Goal: Task Accomplishment & Management: Use online tool/utility

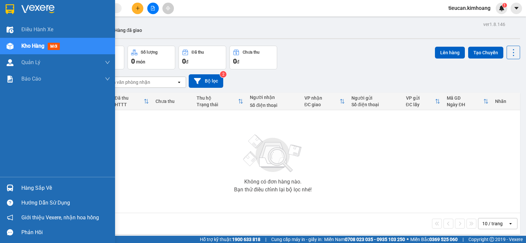
click at [39, 188] on div "Hàng sắp về" at bounding box center [65, 188] width 89 height 10
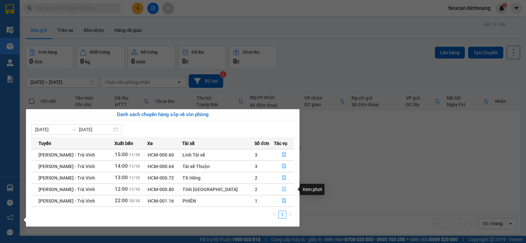
click at [282, 187] on icon "file-done" at bounding box center [284, 189] width 5 height 5
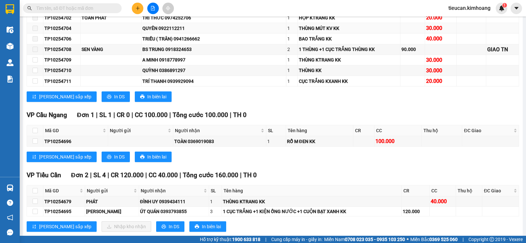
scroll to position [493, 0]
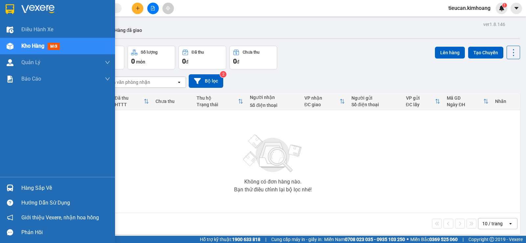
click at [47, 189] on div "Hàng sắp về" at bounding box center [65, 188] width 89 height 10
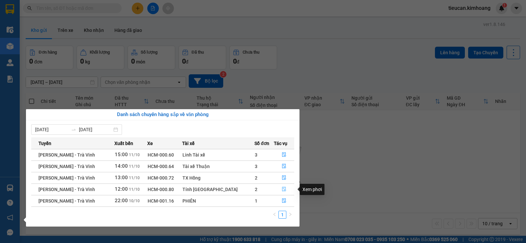
click at [283, 186] on button "button" at bounding box center [284, 189] width 20 height 11
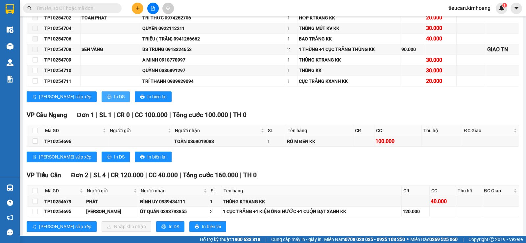
scroll to position [551, 0]
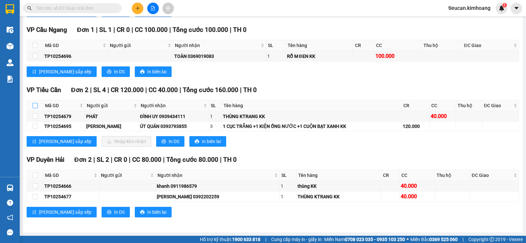
click at [36, 104] on input "checkbox" at bounding box center [35, 105] width 5 height 5
checkbox input "true"
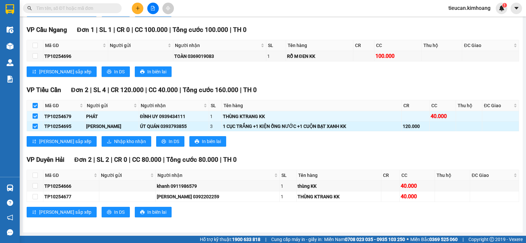
click at [36, 127] on input "checkbox" at bounding box center [35, 126] width 5 height 5
checkbox input "false"
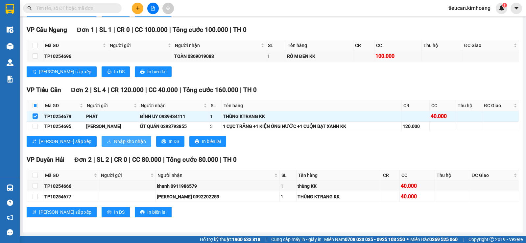
click at [114, 139] on span "Nhập kho nhận" at bounding box center [130, 141] width 32 height 7
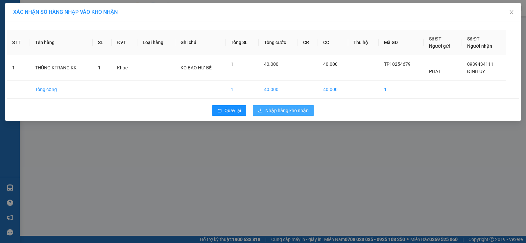
click at [261, 109] on icon "download" at bounding box center [260, 110] width 4 height 4
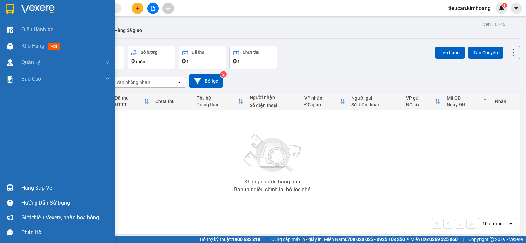
click at [40, 188] on div "Hàng sắp về" at bounding box center [65, 188] width 89 height 10
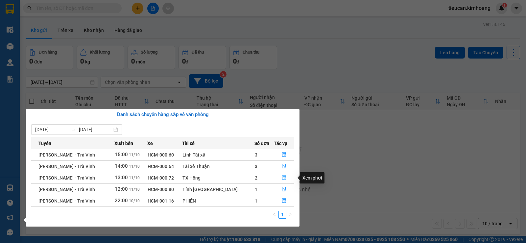
click at [283, 178] on icon "file-done" at bounding box center [284, 178] width 4 height 5
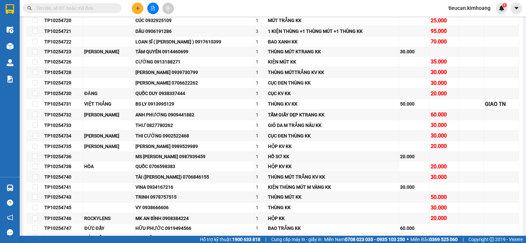
scroll to position [460, 0]
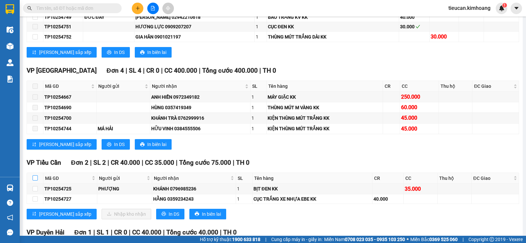
click at [34, 180] on label at bounding box center [35, 178] width 5 height 7
click at [34, 180] on input "checkbox" at bounding box center [35, 177] width 5 height 5
checkbox input "true"
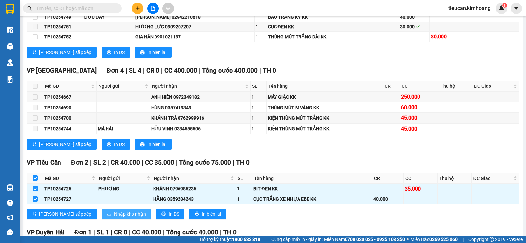
click at [114, 216] on span "Nhập kho nhận" at bounding box center [130, 213] width 32 height 7
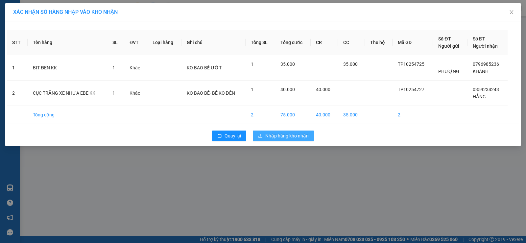
click at [296, 132] on span "Nhập hàng kho nhận" at bounding box center [286, 135] width 43 height 7
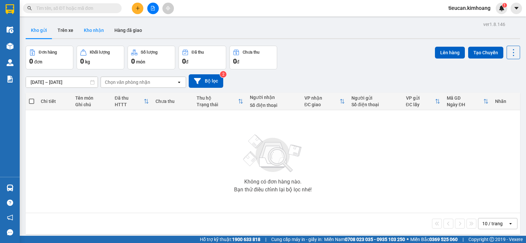
click at [94, 35] on button "Kho nhận" at bounding box center [94, 30] width 31 height 16
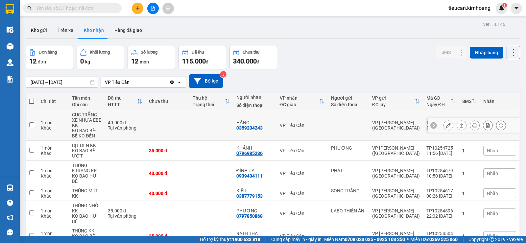
scroll to position [33, 0]
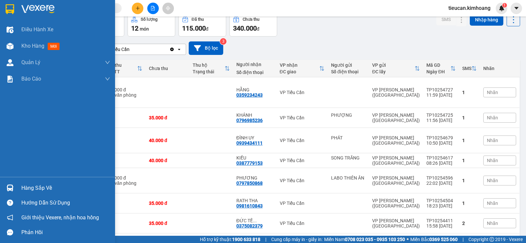
click at [20, 185] on div "Hàng sắp về" at bounding box center [57, 187] width 115 height 15
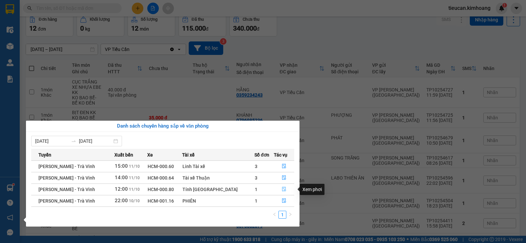
click at [282, 190] on icon "file-done" at bounding box center [284, 189] width 5 height 5
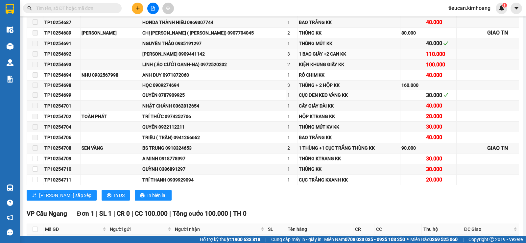
scroll to position [551, 0]
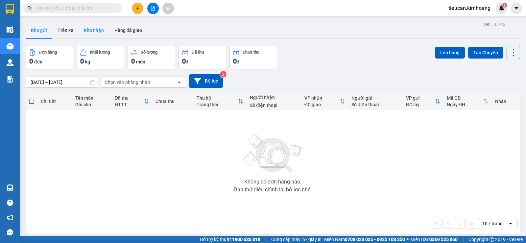
click at [99, 34] on button "Kho nhận" at bounding box center [94, 30] width 31 height 16
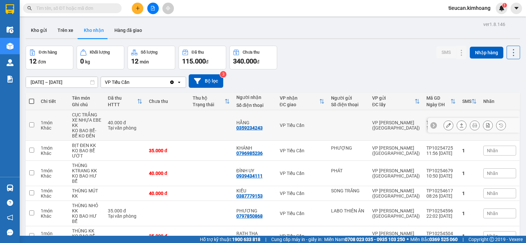
scroll to position [121, 0]
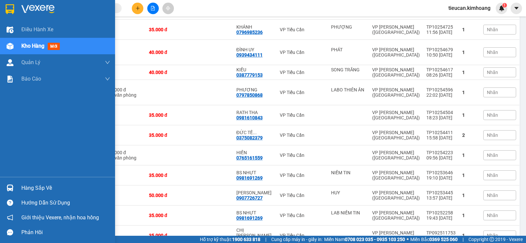
click at [38, 184] on div "Hàng sắp về" at bounding box center [65, 188] width 89 height 10
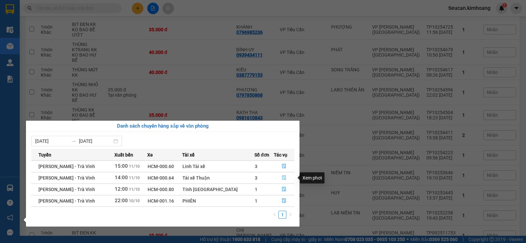
click at [280, 174] on button "button" at bounding box center [284, 178] width 20 height 11
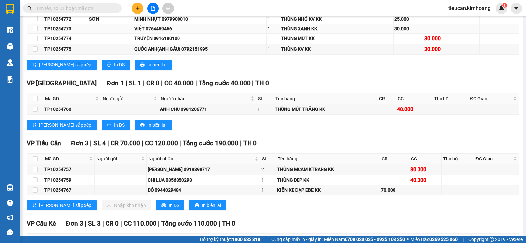
scroll to position [296, 0]
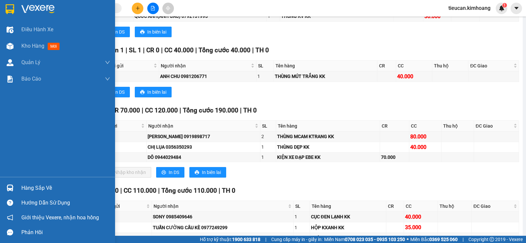
click at [45, 188] on div "Hàng sắp về" at bounding box center [65, 188] width 89 height 10
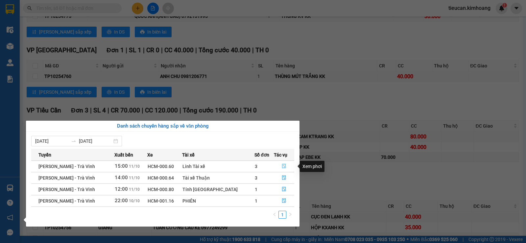
click at [282, 164] on icon "file-done" at bounding box center [284, 166] width 5 height 5
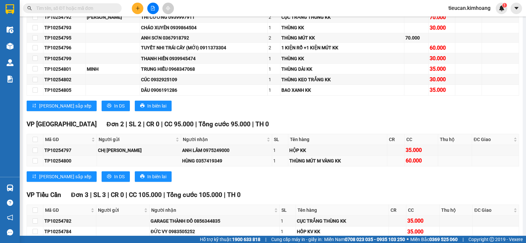
scroll to position [356, 0]
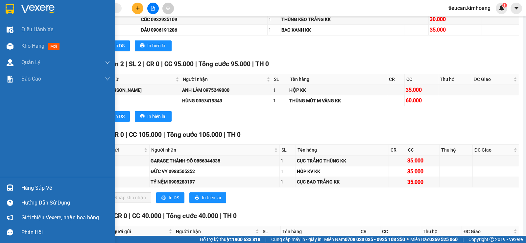
click at [30, 190] on div "Hàng sắp về" at bounding box center [65, 188] width 89 height 10
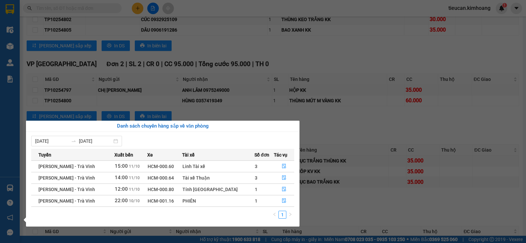
click at [328, 141] on section "Kết quả tìm kiếm ( 0 ) Bộ lọc No Data tieucan.kimhoang 1 Điều hành xe Kho hàng …" at bounding box center [263, 121] width 526 height 243
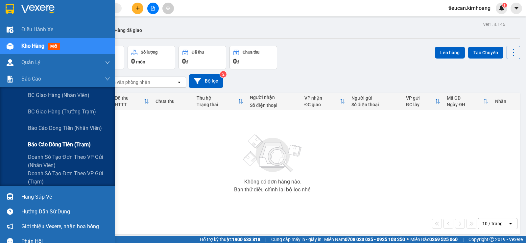
click at [53, 146] on span "Báo cáo dòng tiền (trạm)" at bounding box center [59, 144] width 63 height 8
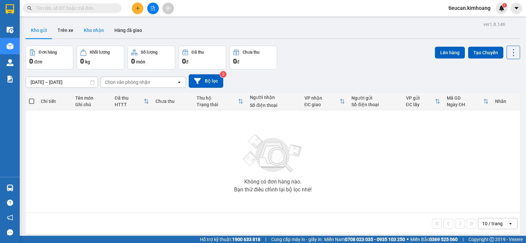
click at [86, 26] on button "Kho nhận" at bounding box center [94, 30] width 31 height 16
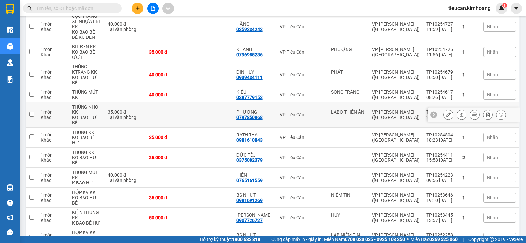
scroll to position [121, 0]
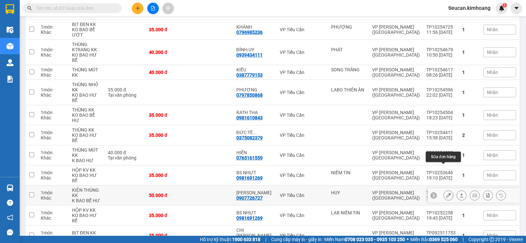
click at [446, 193] on icon at bounding box center [448, 195] width 5 height 5
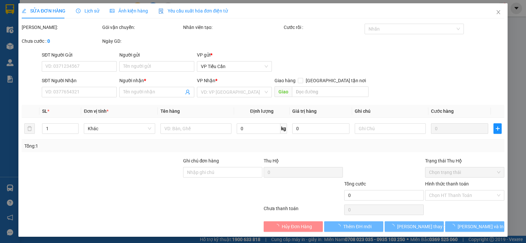
type input "HUY"
type input "0907726727"
type input "[PERSON_NAME]"
type input "50.000"
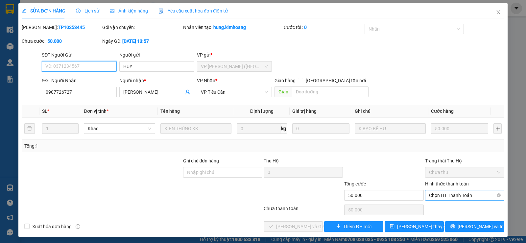
click at [446, 195] on span "Chọn HT Thanh Toán" at bounding box center [464, 195] width 71 height 10
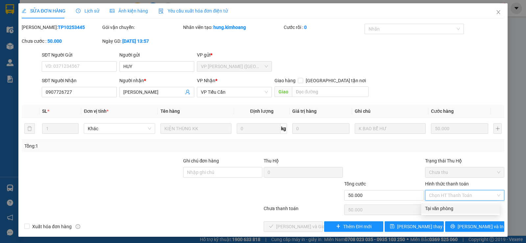
click at [440, 207] on div "Tại văn phòng" at bounding box center [460, 208] width 71 height 7
type input "0"
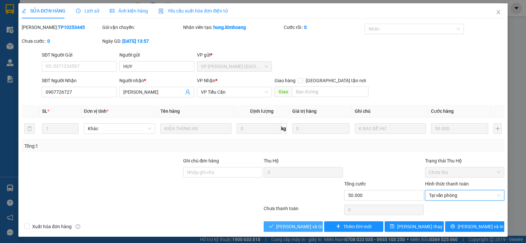
click at [275, 229] on button "[PERSON_NAME] và Giao hàng" at bounding box center [293, 226] width 59 height 11
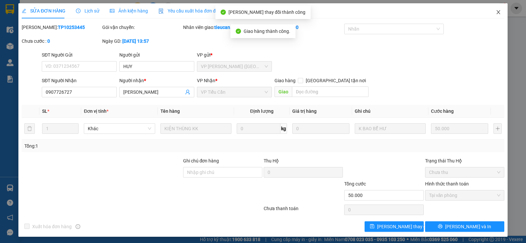
click at [496, 14] on icon "close" at bounding box center [498, 12] width 5 height 5
